Goal: Task Accomplishment & Management: Manage account settings

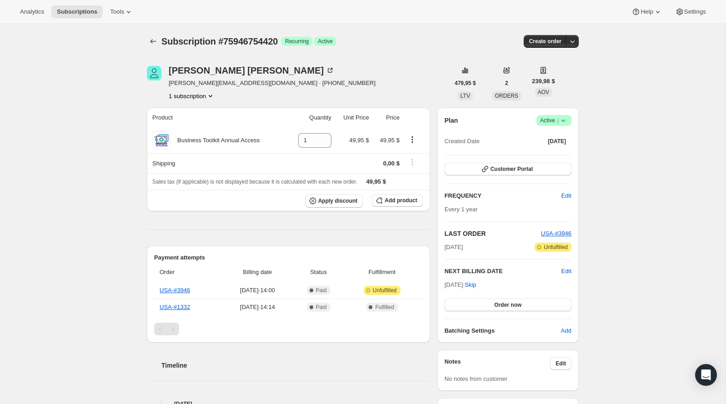
click at [260, 40] on span "Subscription #75946754420" at bounding box center [219, 41] width 116 height 10
copy span "75946754420"
click at [218, 68] on div "Miranda Urquiaga" at bounding box center [252, 70] width 166 height 9
click at [258, 41] on span "Subscription #75946754420" at bounding box center [219, 41] width 116 height 10
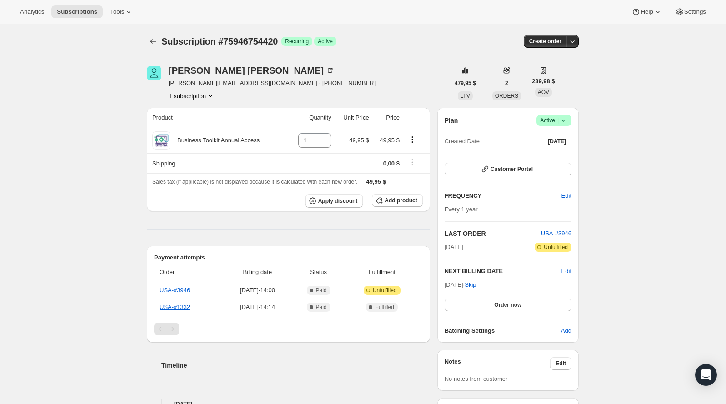
click at [258, 41] on span "Subscription #75946754420" at bounding box center [219, 41] width 116 height 10
copy span "75946754420"
click at [556, 119] on span "Active |" at bounding box center [554, 120] width 28 height 9
click at [535, 136] on span "Pause subscription" at bounding box center [550, 137] width 50 height 7
